Goal: Task Accomplishment & Management: Manage account settings

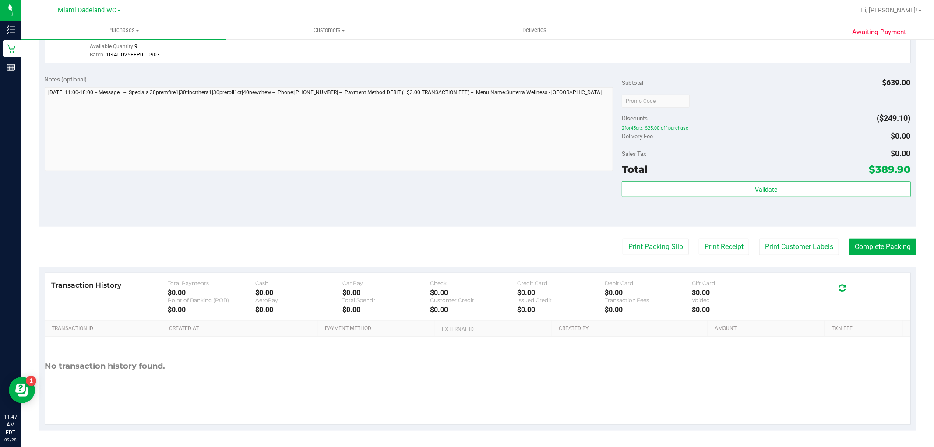
scroll to position [600, 0]
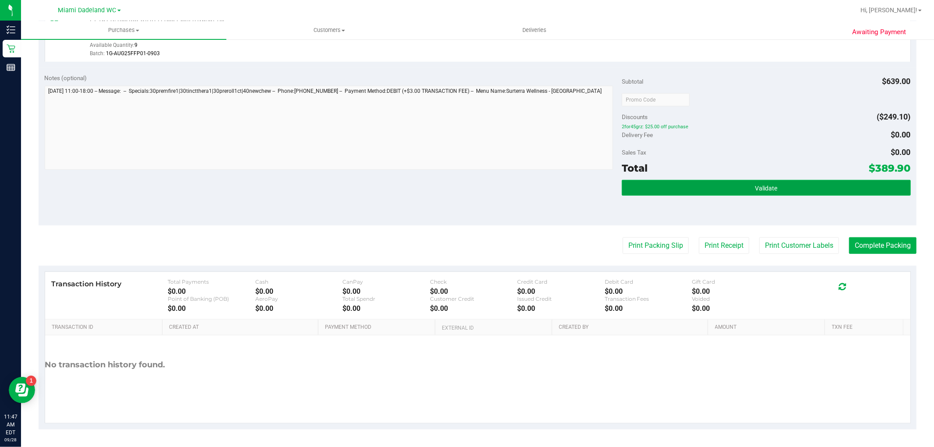
click at [761, 189] on span "Validate" at bounding box center [766, 188] width 22 height 7
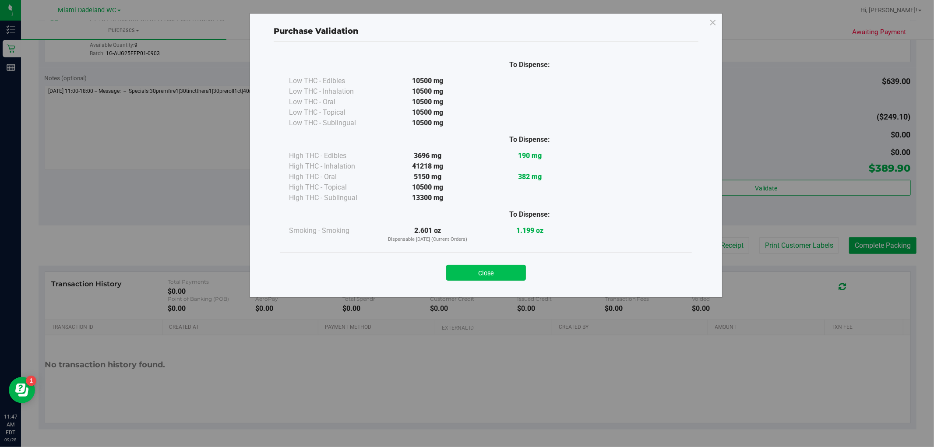
click at [513, 278] on button "Close" at bounding box center [486, 273] width 80 height 16
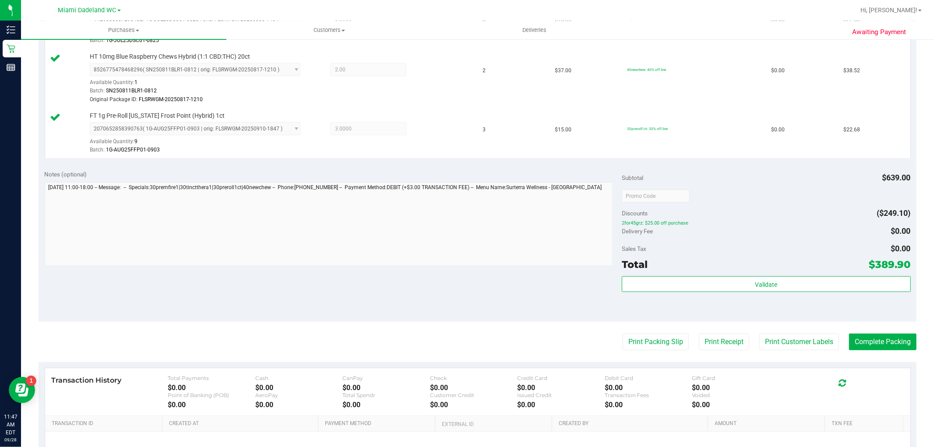
scroll to position [551, 0]
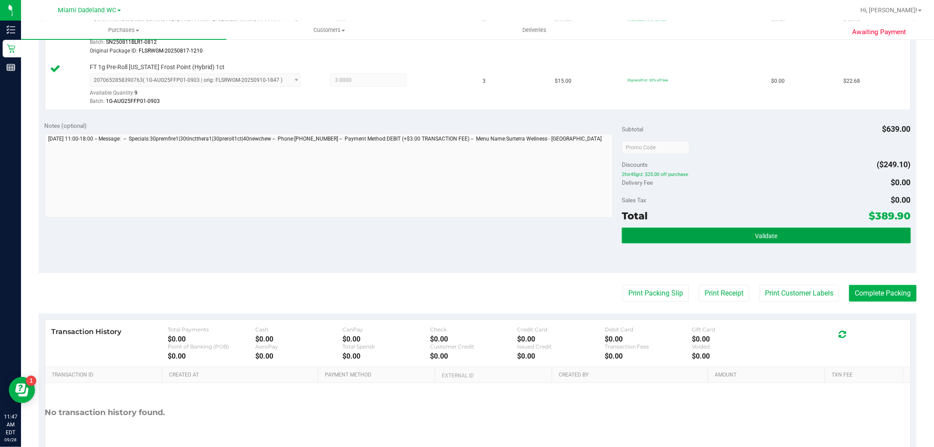
click at [755, 235] on span "Validate" at bounding box center [766, 236] width 22 height 7
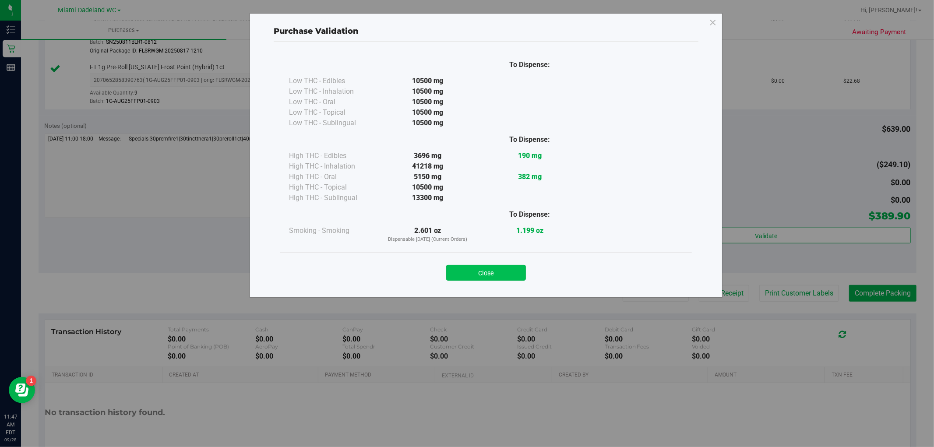
click at [514, 268] on button "Close" at bounding box center [486, 273] width 80 height 16
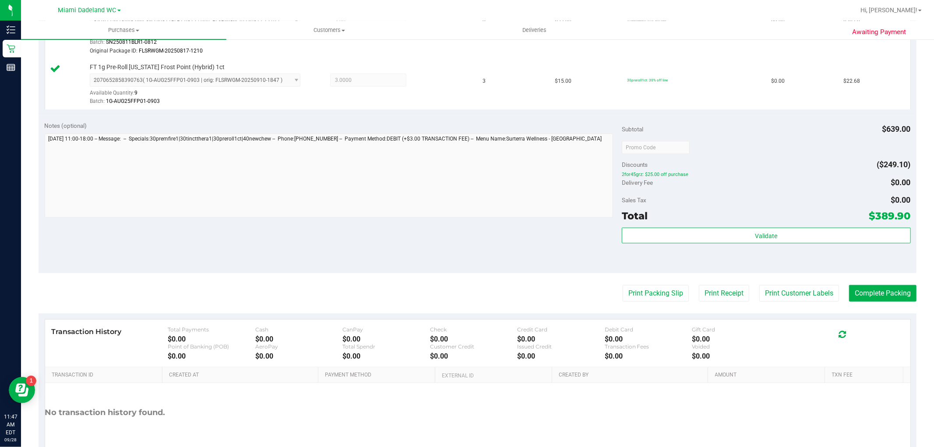
click at [658, 297] on button "Print Packing Slip" at bounding box center [656, 293] width 66 height 17
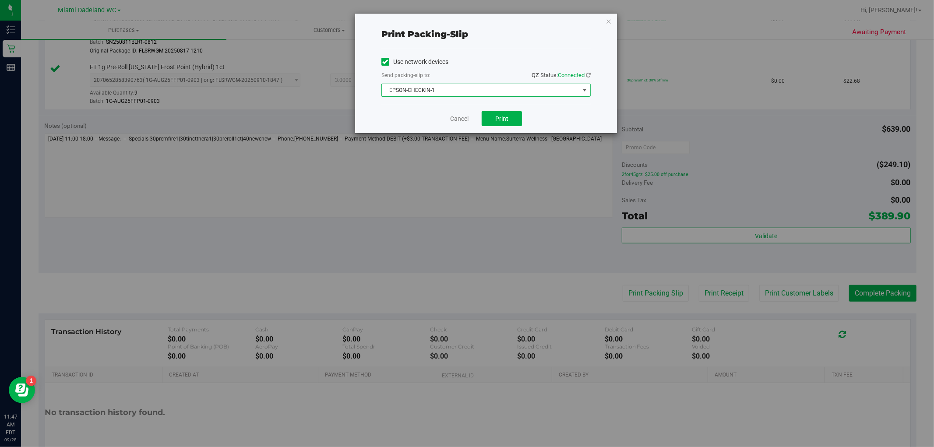
click at [523, 96] on span "EPSON-CHECKIN-1" at bounding box center [481, 90] width 198 height 12
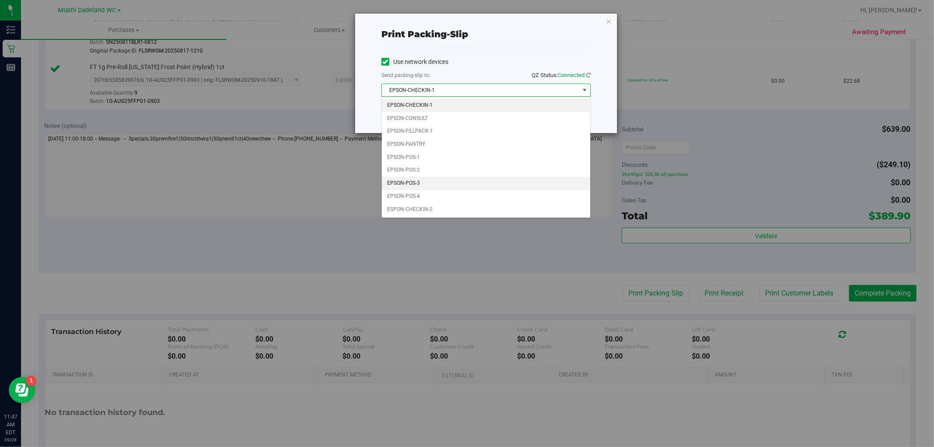
click at [472, 181] on li "EPSON-POS-3" at bounding box center [486, 183] width 209 height 13
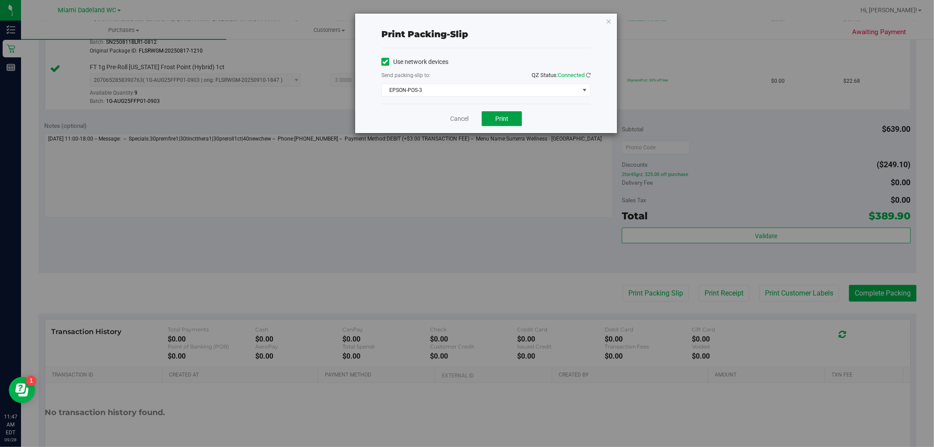
click at [506, 119] on span "Print" at bounding box center [501, 118] width 13 height 7
click at [452, 116] on link "Cancel" at bounding box center [459, 118] width 18 height 9
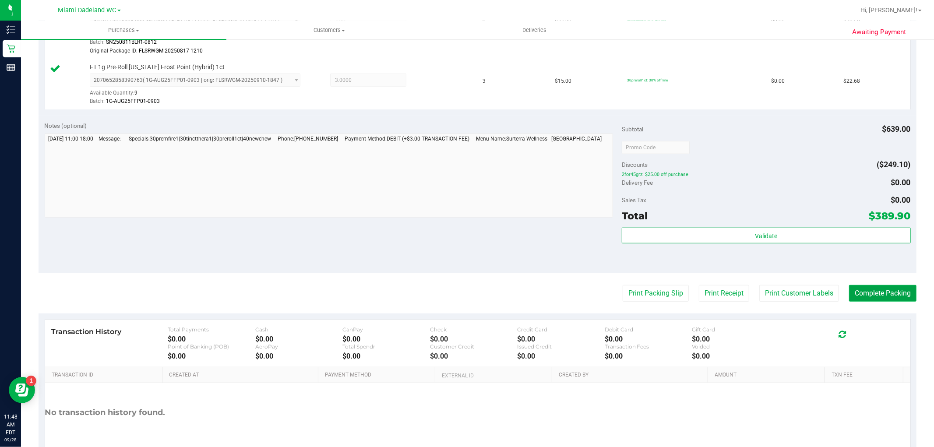
click at [868, 294] on button "Complete Packing" at bounding box center [882, 293] width 67 height 17
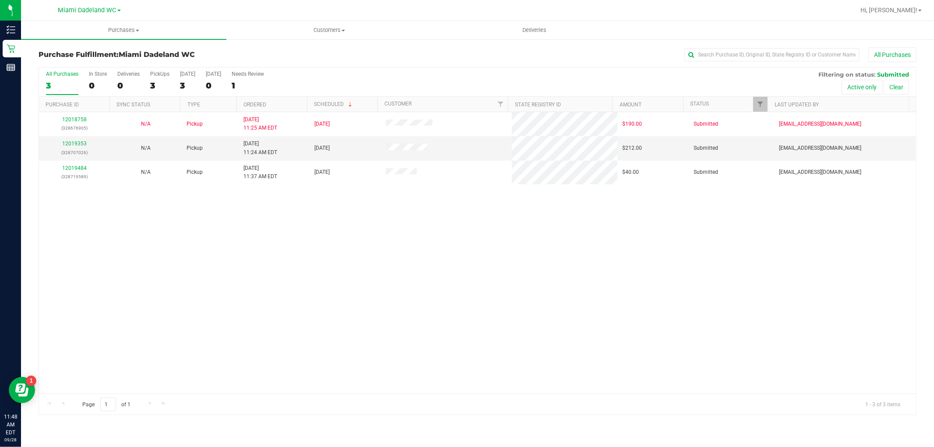
click at [107, 261] on div "12018758 (328676905) N/A Pickup [DATE] 11:25 AM EDT 9/28/2025 $190.00 Submitted…" at bounding box center [477, 253] width 877 height 282
click at [65, 145] on link "12019353" at bounding box center [74, 144] width 25 height 6
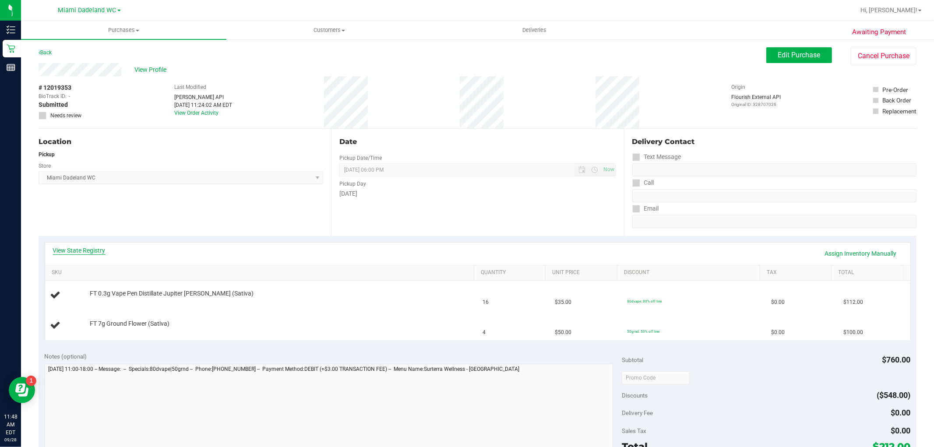
click at [98, 251] on link "View State Registry" at bounding box center [79, 250] width 53 height 9
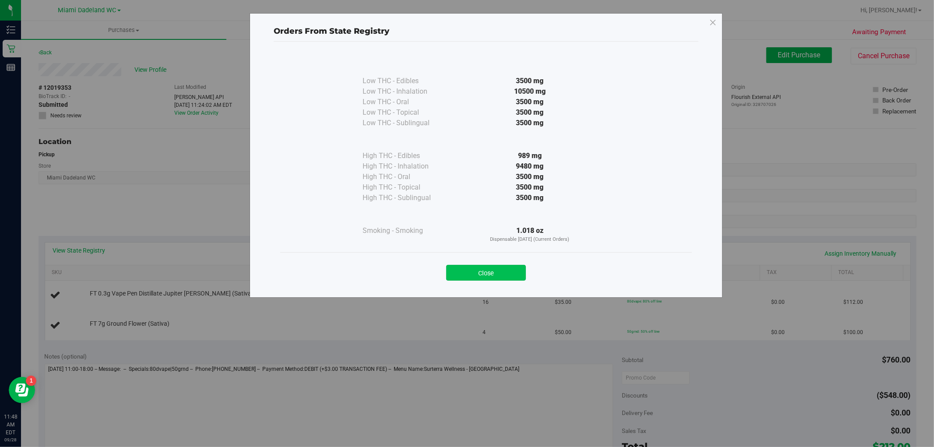
click at [500, 266] on button "Close" at bounding box center [486, 273] width 80 height 16
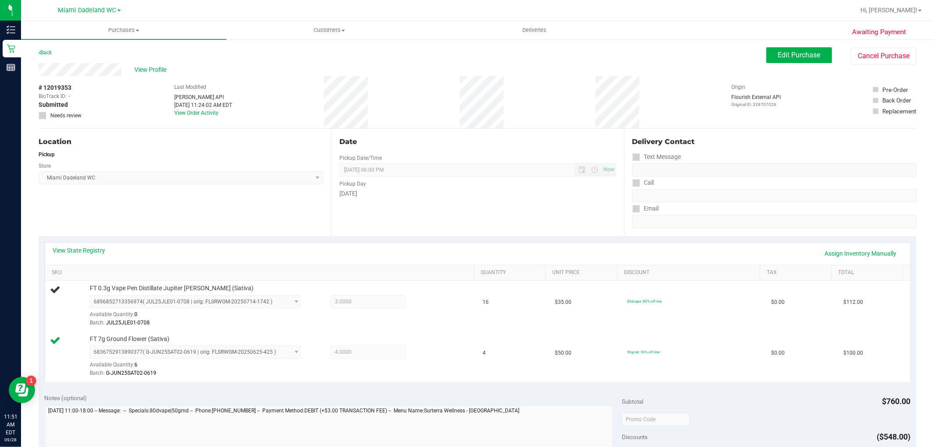
click at [141, 207] on div "Location Pickup Store [GEOGRAPHIC_DATA] WC Select Store [PERSON_NAME][GEOGRAPHI…" at bounding box center [185, 182] width 293 height 107
click at [322, 224] on div "Location Pickup Store [GEOGRAPHIC_DATA] WC Select Store [PERSON_NAME][GEOGRAPHI…" at bounding box center [185, 182] width 293 height 107
click at [239, 191] on div "Location Pickup Store [GEOGRAPHIC_DATA] WC Select Store [PERSON_NAME][GEOGRAPHI…" at bounding box center [185, 182] width 293 height 107
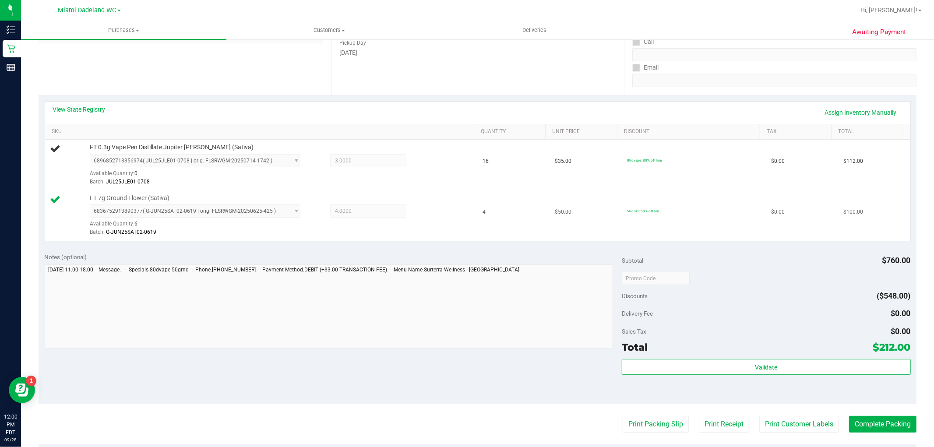
scroll to position [146, 0]
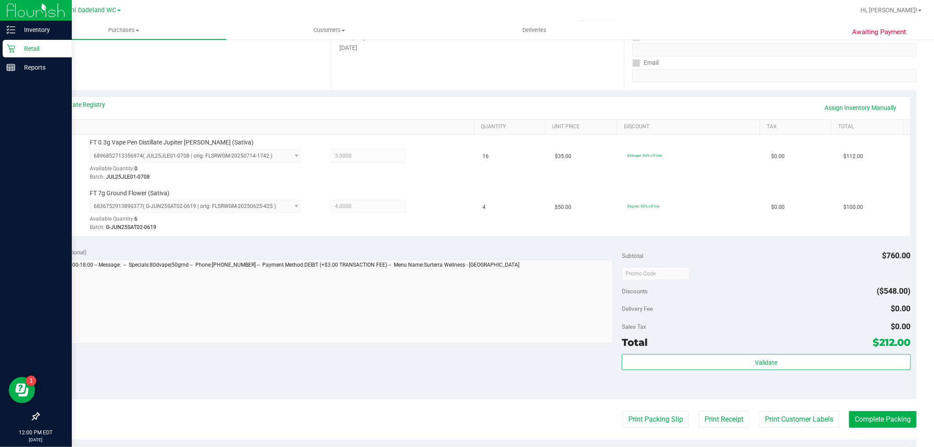
click at [35, 51] on p "Retail" at bounding box center [41, 48] width 53 height 11
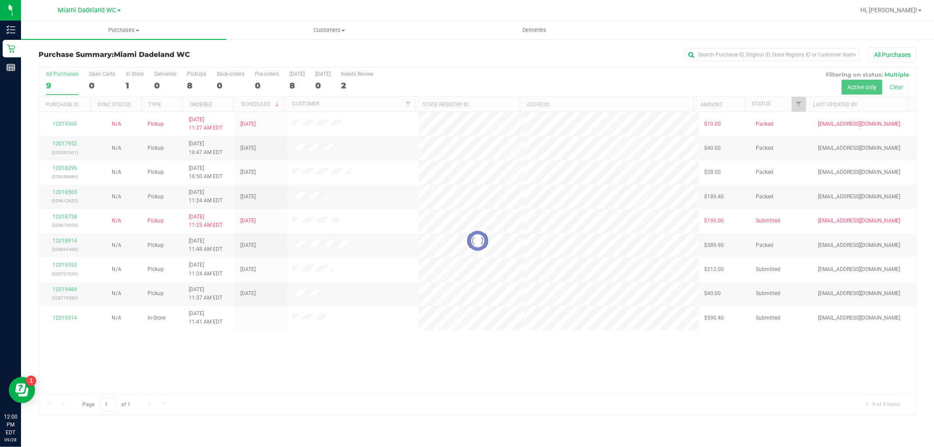
click at [485, 336] on div at bounding box center [477, 240] width 877 height 347
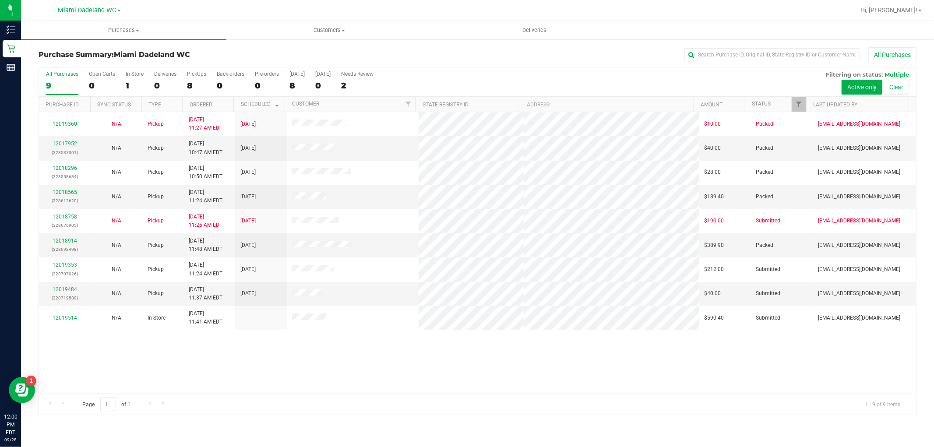
click at [642, 357] on div "12019360 N/A Pickup [DATE] 11:27 AM EDT 9/30/2025 $10.00 Packed [EMAIL_ADDRESS]…" at bounding box center [477, 253] width 877 height 282
click at [629, 359] on div "12019360 N/A Pickup [DATE] 11:27 AM EDT 9/30/2025 $10.00 Packed [EMAIL_ADDRESS]…" at bounding box center [477, 253] width 877 height 282
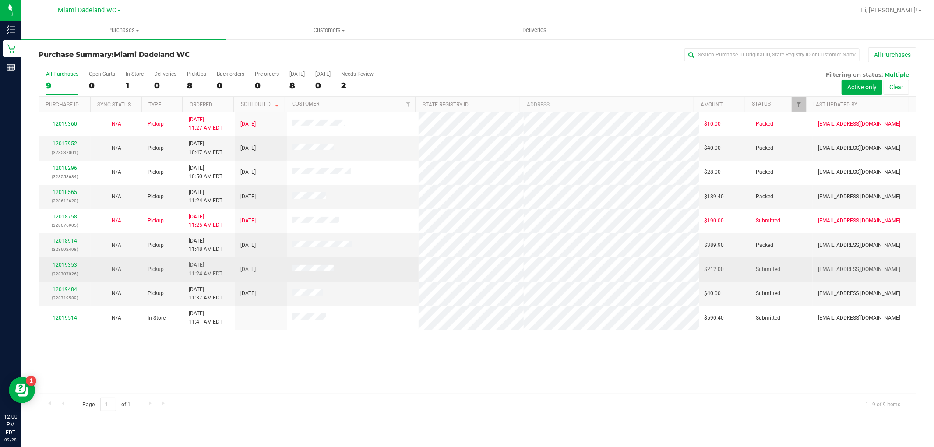
click at [70, 274] on p "(328707026)" at bounding box center [64, 274] width 41 height 8
click at [64, 268] on link "12019353" at bounding box center [65, 265] width 25 height 6
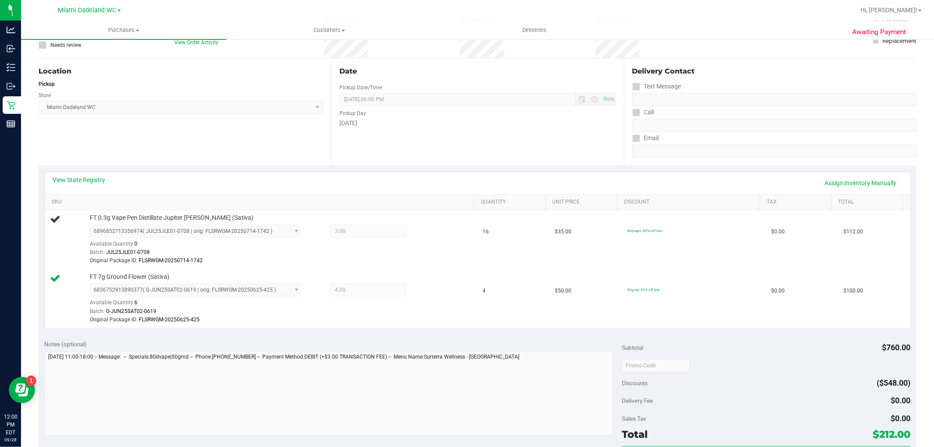
scroll to position [83, 0]
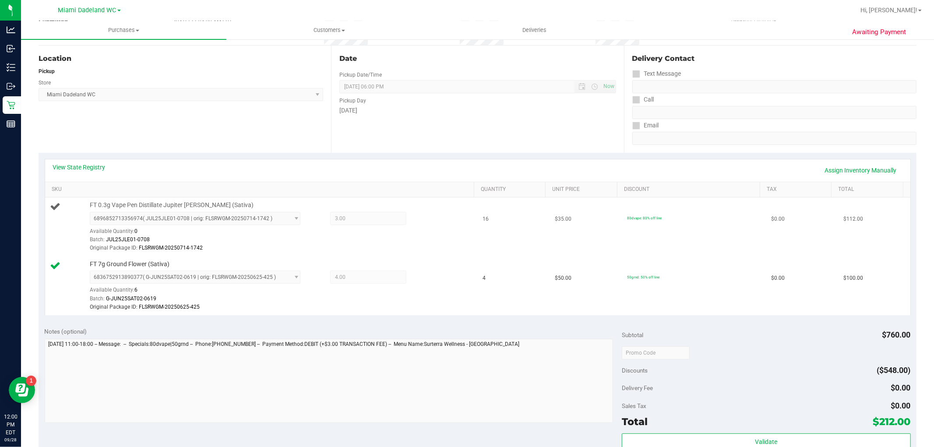
click at [693, 256] on td "80dvape: 80% off line" at bounding box center [694, 227] width 144 height 59
